Goal: Task Accomplishment & Management: Manage account settings

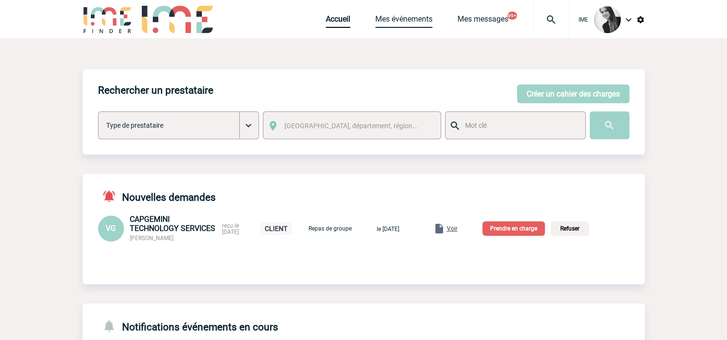
click at [390, 22] on link "Mes événements" at bounding box center [403, 20] width 57 height 13
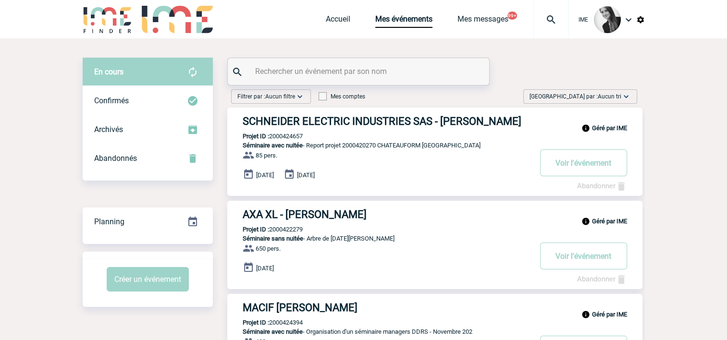
click at [606, 96] on span "Aucun tri" at bounding box center [610, 96] width 24 height 7
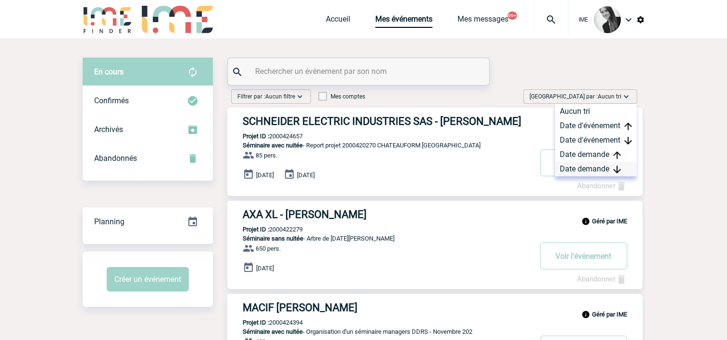
click at [621, 168] on div "Date demande" at bounding box center [596, 169] width 82 height 14
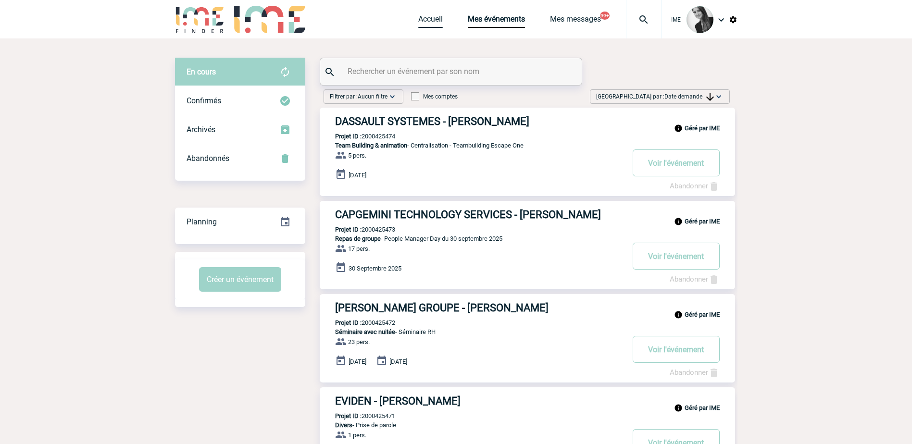
click at [423, 14] on link "Accueil" at bounding box center [430, 20] width 25 height 13
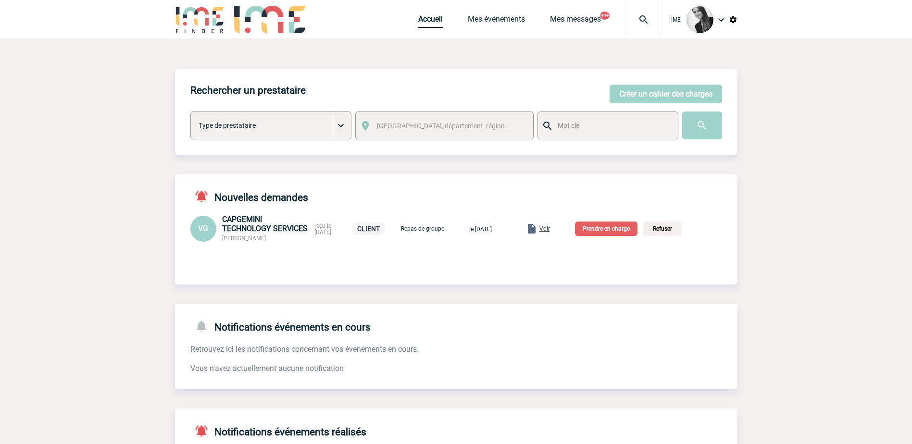
drag, startPoint x: 414, startPoint y: 27, endPoint x: 420, endPoint y: 25, distance: 5.9
click at [415, 27] on div "IME Accueil Mes événements 99+" at bounding box center [456, 20] width 562 height 41
click at [421, 25] on link "Accueil" at bounding box center [430, 20] width 25 height 13
click at [489, 21] on link "Mes événements" at bounding box center [496, 20] width 57 height 13
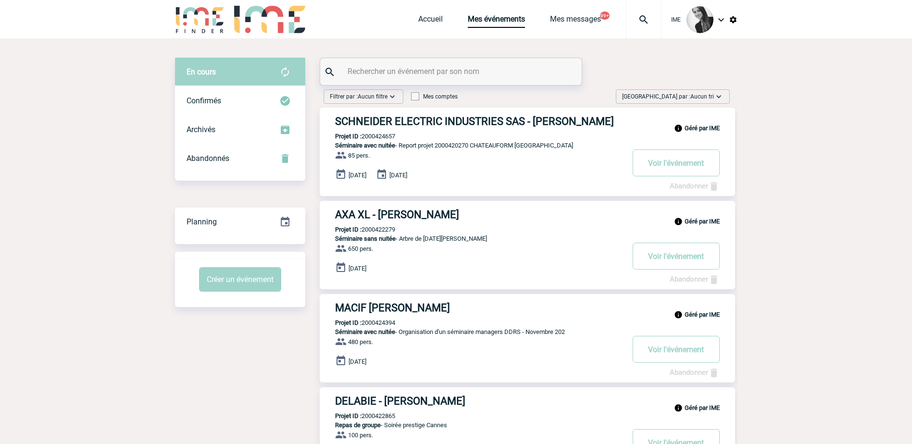
click at [720, 98] on img at bounding box center [719, 97] width 10 height 10
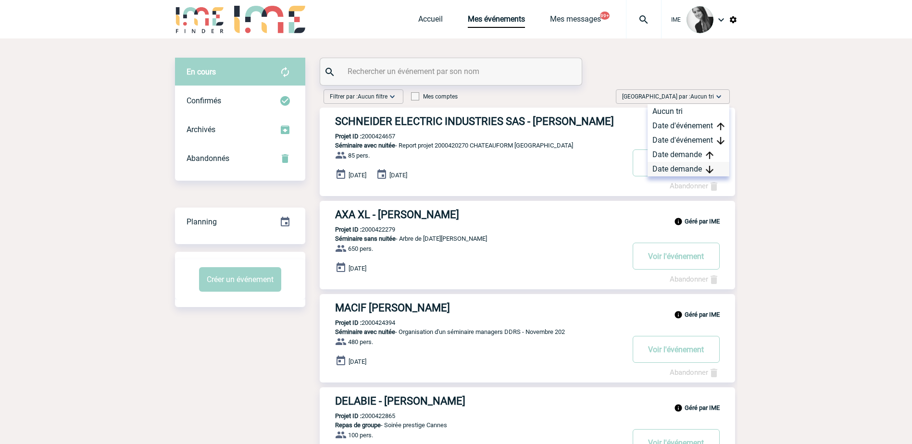
click at [707, 169] on img at bounding box center [710, 170] width 8 height 8
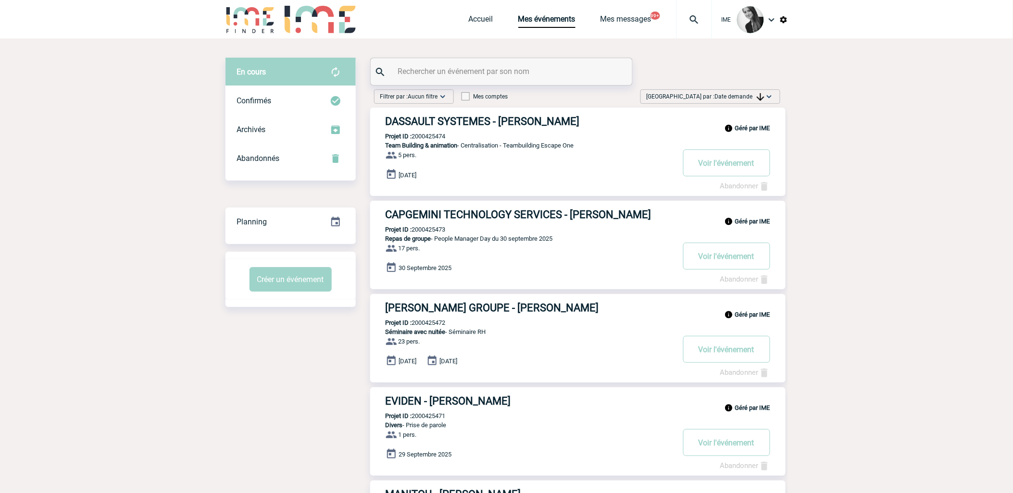
click at [775, 95] on div "[GEOGRAPHIC_DATA] par : Date demande Aucun tri Date d'événement Date d'événemen…" at bounding box center [710, 96] width 140 height 14
click at [753, 169] on div "Date demande" at bounding box center [739, 169] width 82 height 14
click at [755, 98] on span "Date demande" at bounding box center [740, 96] width 50 height 7
click at [758, 164] on div "Date demande" at bounding box center [739, 169] width 82 height 14
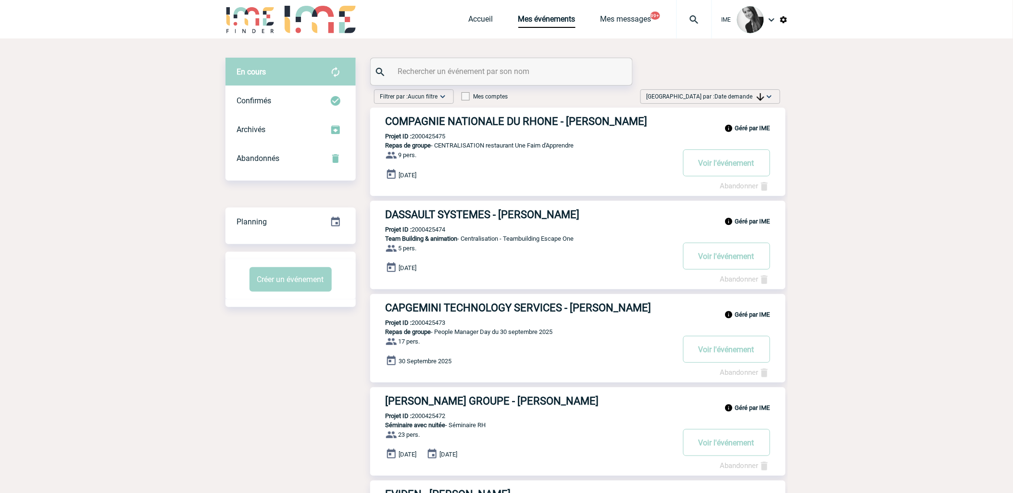
click at [760, 95] on img at bounding box center [761, 97] width 8 height 8
click at [741, 170] on div "Date demande" at bounding box center [739, 169] width 82 height 14
click at [731, 94] on span "Date demande" at bounding box center [740, 96] width 50 height 7
click at [730, 169] on div "Date demande" at bounding box center [739, 169] width 82 height 14
drag, startPoint x: 750, startPoint y: 97, endPoint x: 746, endPoint y: 153, distance: 56.4
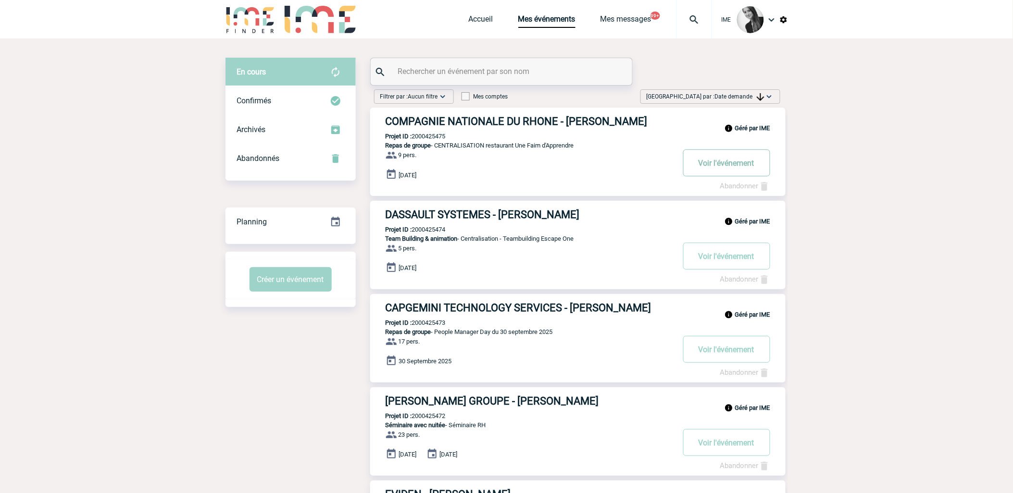
click at [750, 107] on div "[GEOGRAPHIC_DATA] par : Date demande Aucun tri Date d'événement Date d'événemen…" at bounding box center [710, 98] width 148 height 18
click at [755, 94] on span "Date demande" at bounding box center [740, 96] width 50 height 7
click at [747, 167] on div "Date demande" at bounding box center [739, 169] width 82 height 14
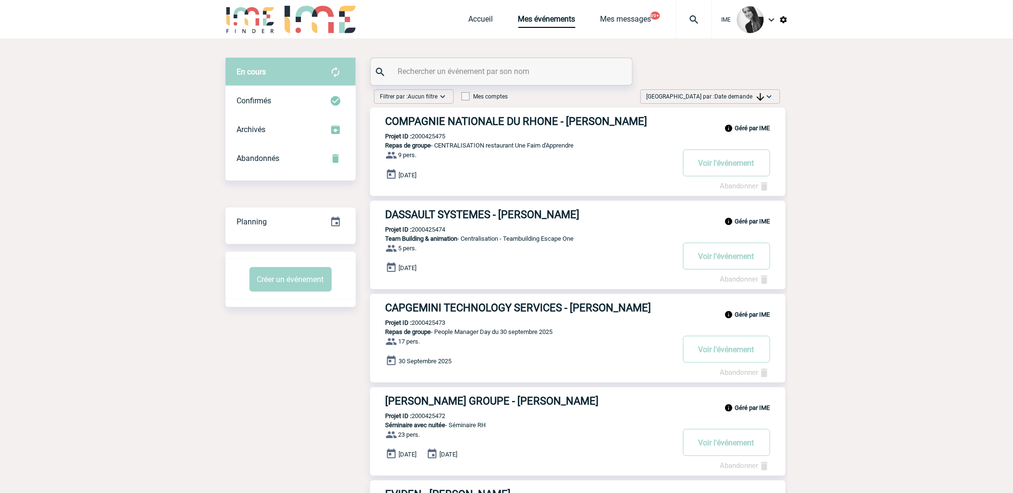
click at [745, 95] on span "Date demande" at bounding box center [740, 96] width 50 height 7
click at [733, 169] on div "Date demande" at bounding box center [739, 169] width 82 height 14
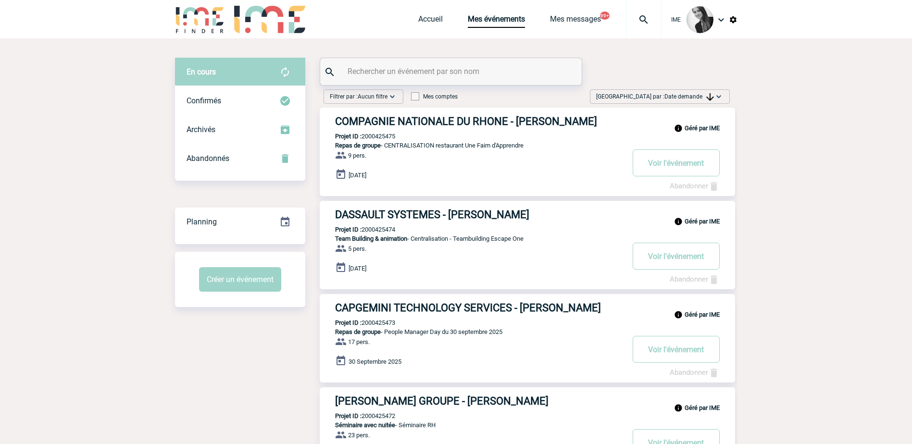
drag, startPoint x: 705, startPoint y: 95, endPoint x: 703, endPoint y: 115, distance: 20.2
click at [705, 95] on span "Date demande" at bounding box center [689, 96] width 50 height 7
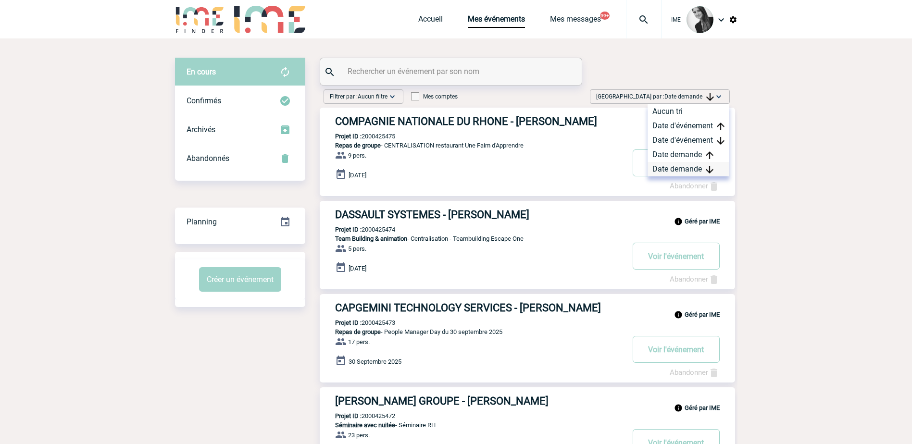
click at [699, 170] on div "Date demande" at bounding box center [688, 169] width 82 height 14
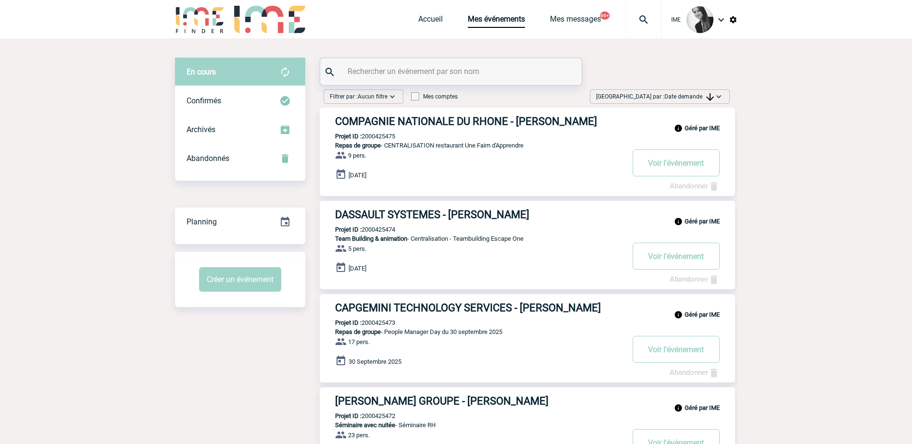
click at [699, 91] on div "[GEOGRAPHIC_DATA] par : Date demande Aucun tri Date d'événement Date d'événemen…" at bounding box center [660, 96] width 140 height 14
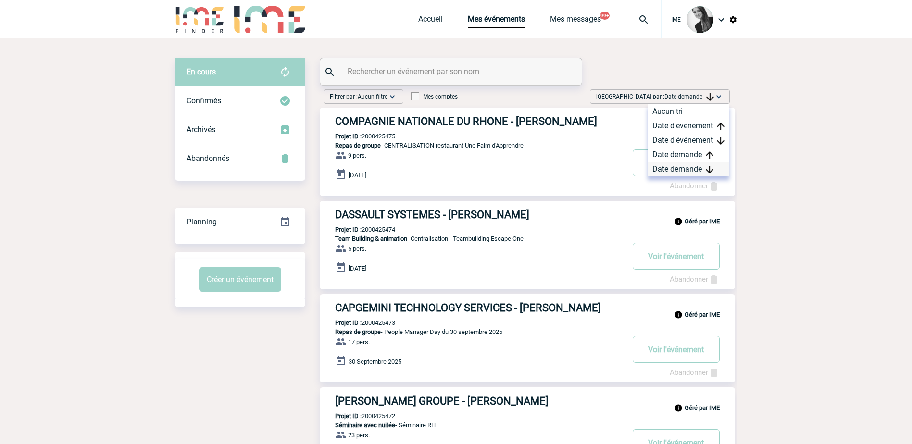
click at [686, 170] on div "Date demande" at bounding box center [688, 169] width 82 height 14
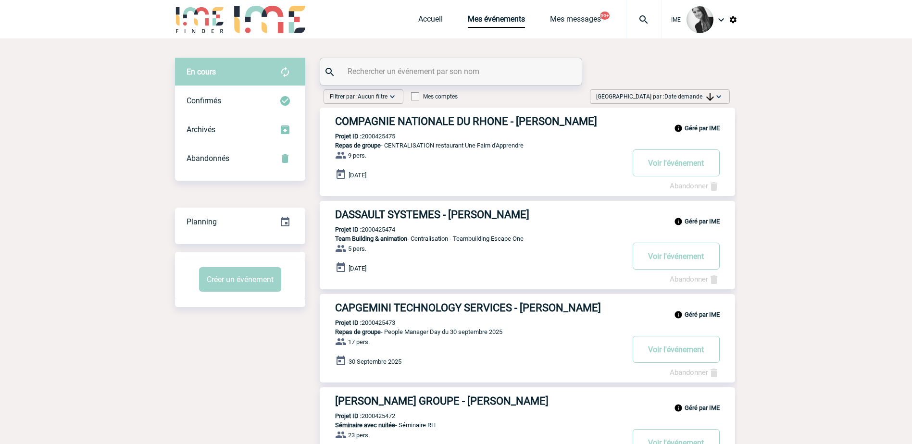
click at [698, 98] on span "Date demande" at bounding box center [689, 96] width 50 height 7
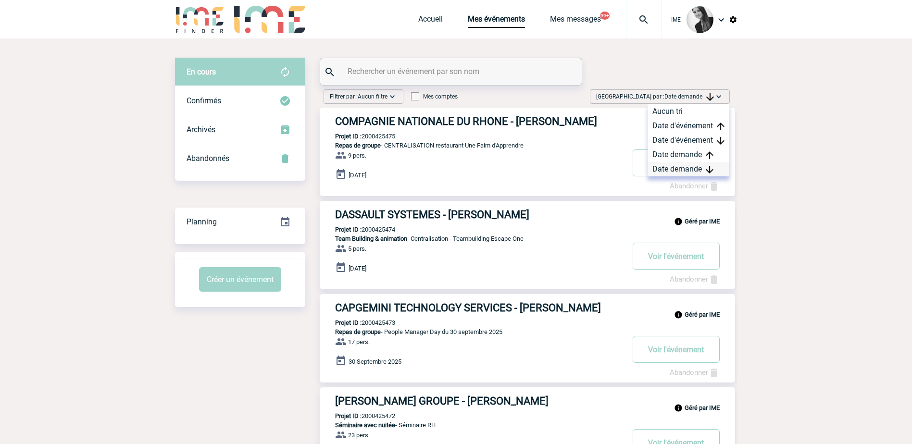
click at [668, 169] on div "Date demande" at bounding box center [688, 169] width 82 height 14
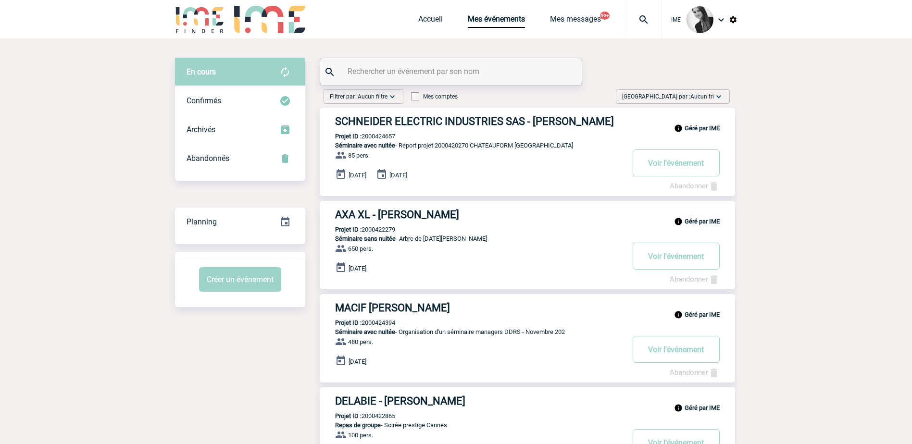
drag, startPoint x: 707, startPoint y: 97, endPoint x: 716, endPoint y: 134, distance: 38.0
click at [708, 96] on span "Aucun tri" at bounding box center [702, 96] width 24 height 7
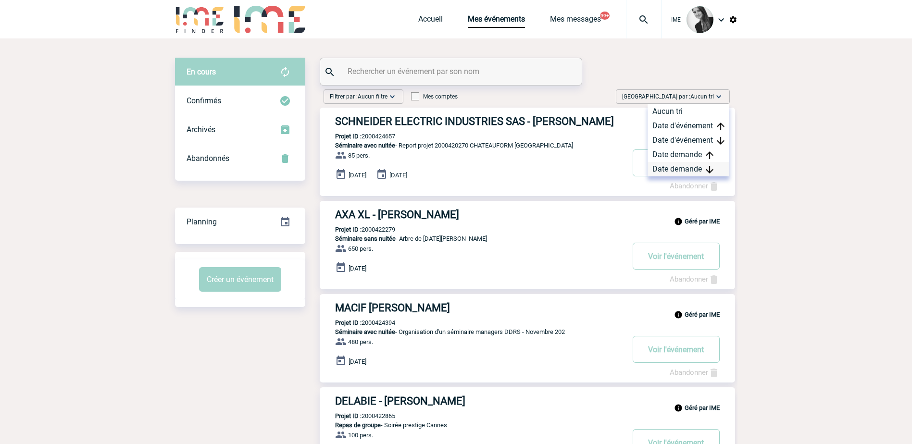
click at [706, 166] on img at bounding box center [710, 170] width 8 height 8
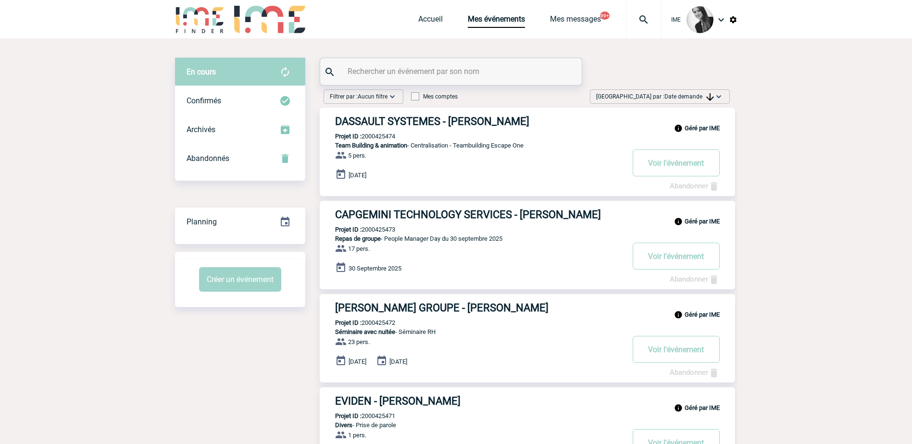
click at [703, 91] on div "[GEOGRAPHIC_DATA] par : Date demande Aucun tri Date d'événement Date d'événemen…" at bounding box center [660, 96] width 140 height 14
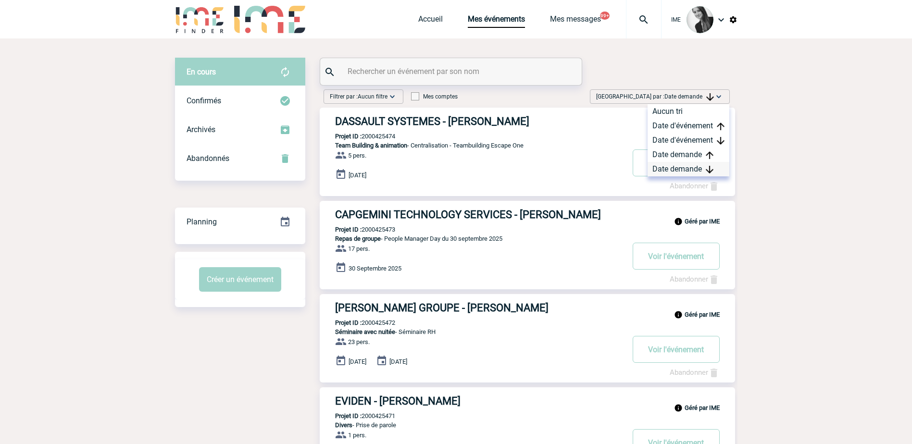
click at [680, 173] on div "Date demande" at bounding box center [688, 169] width 82 height 14
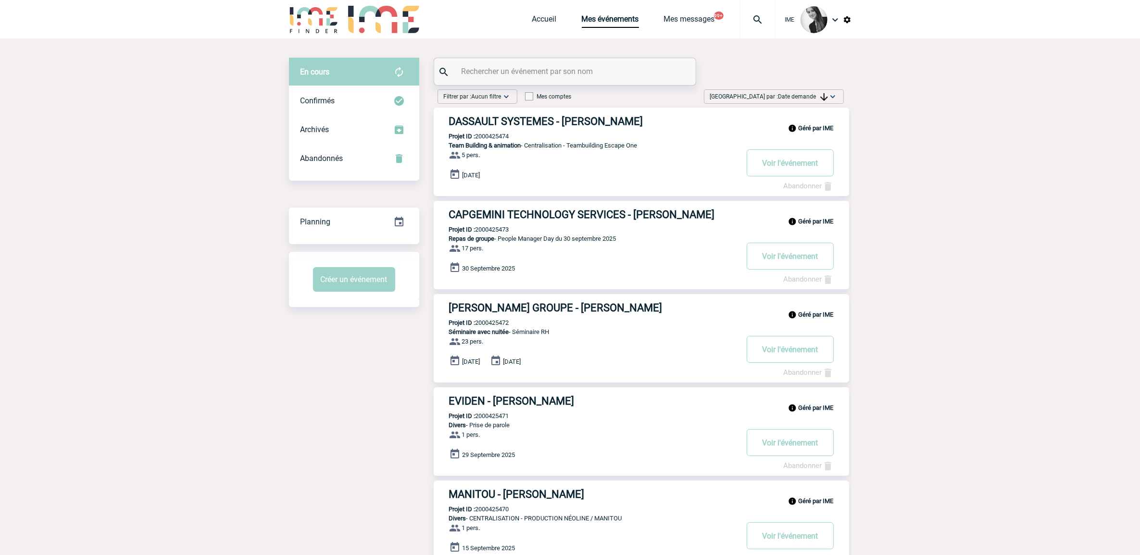
drag, startPoint x: 868, startPoint y: 268, endPoint x: 886, endPoint y: 249, distance: 26.5
click at [868, 268] on body "IME Accueil Mes événements" at bounding box center [570, 547] width 1140 height 1095
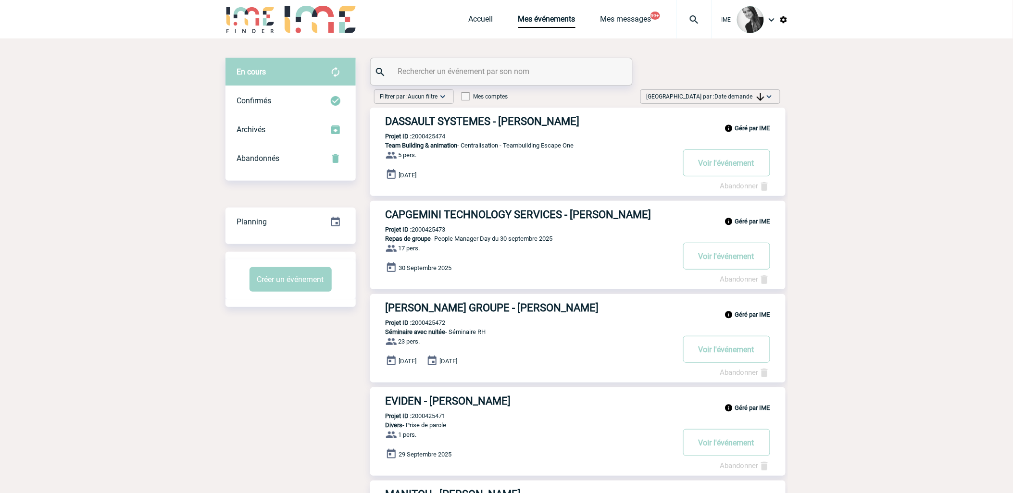
click at [745, 97] on span "Date demande" at bounding box center [740, 96] width 50 height 7
click at [724, 182] on link "Abandonner" at bounding box center [745, 186] width 50 height 9
drag, startPoint x: 727, startPoint y: 179, endPoint x: 733, endPoint y: 172, distance: 9.9
drag, startPoint x: 733, startPoint y: 172, endPoint x: 741, endPoint y: 166, distance: 9.2
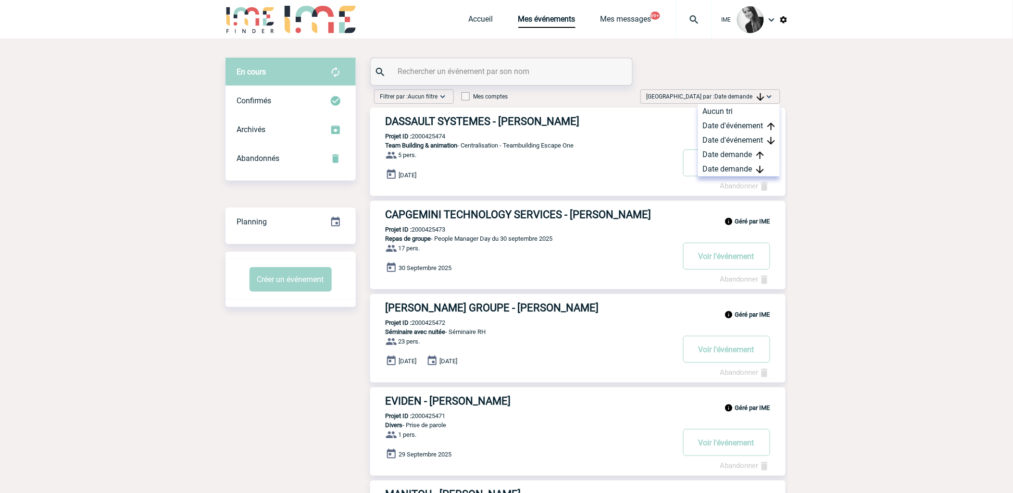
click at [741, 166] on div at bounding box center [466, 227] width 932 height 454
